Goal: Contribute content

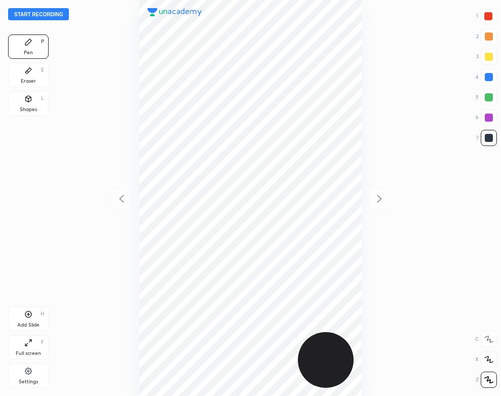
scroll to position [396, 339]
click at [58, 14] on button "Start recording" at bounding box center [38, 14] width 61 height 12
click at [33, 319] on div "Add Slide H" at bounding box center [28, 319] width 41 height 24
click at [20, 104] on div "Shapes L" at bounding box center [28, 103] width 41 height 24
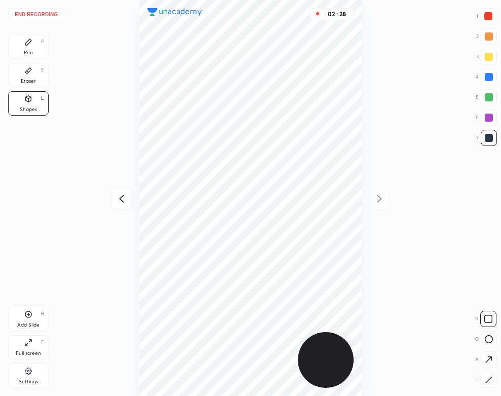
click at [31, 82] on div "Eraser" at bounding box center [28, 81] width 15 height 5
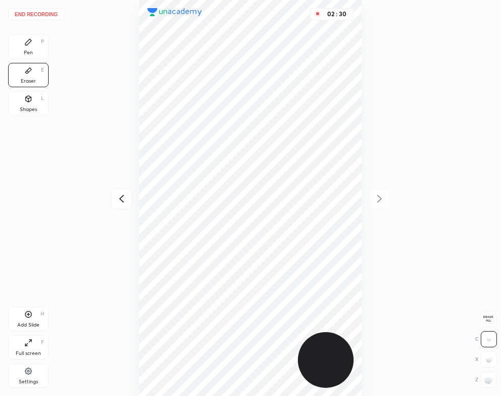
click at [17, 47] on div "Pen P" at bounding box center [28, 46] width 41 height 24
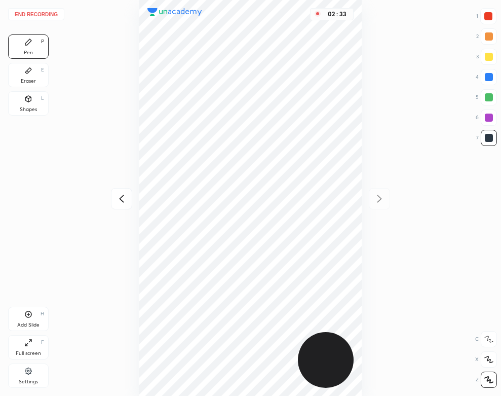
click at [48, 12] on button "End recording" at bounding box center [36, 14] width 56 height 12
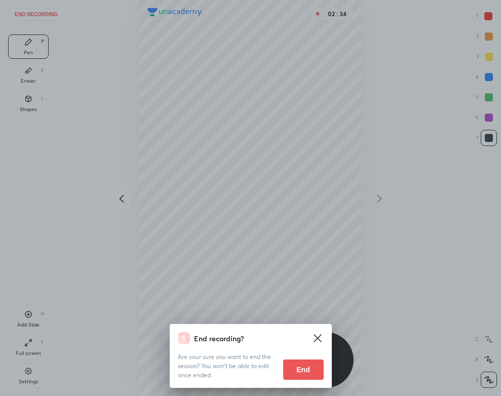
click at [300, 366] on button "End" at bounding box center [303, 369] width 41 height 20
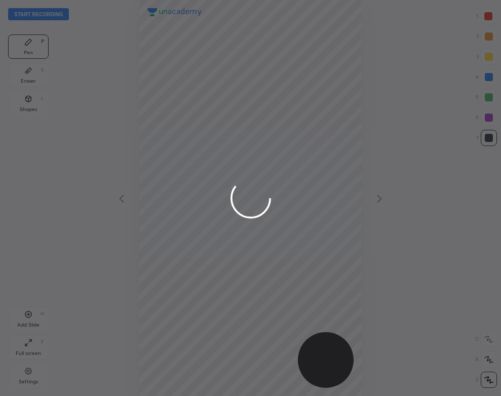
scroll to position [396, 339]
